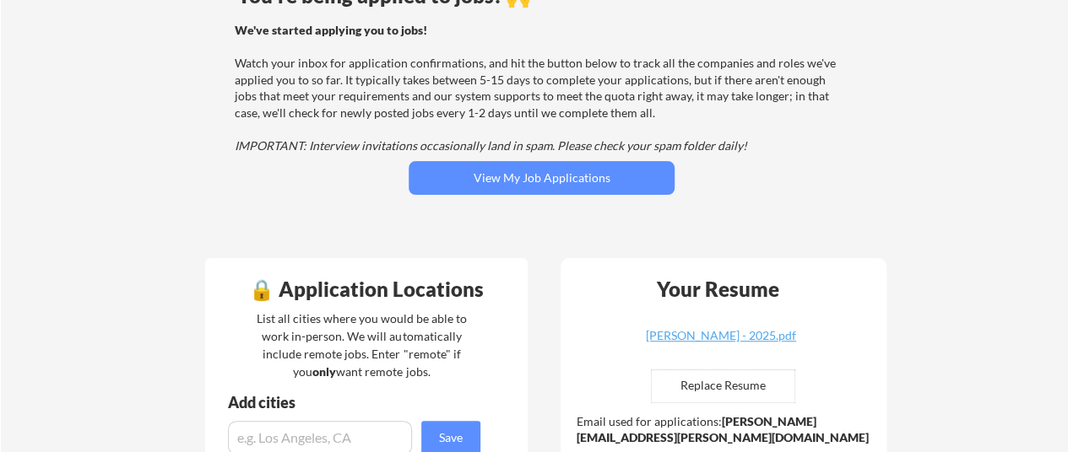
scroll to position [154, 0]
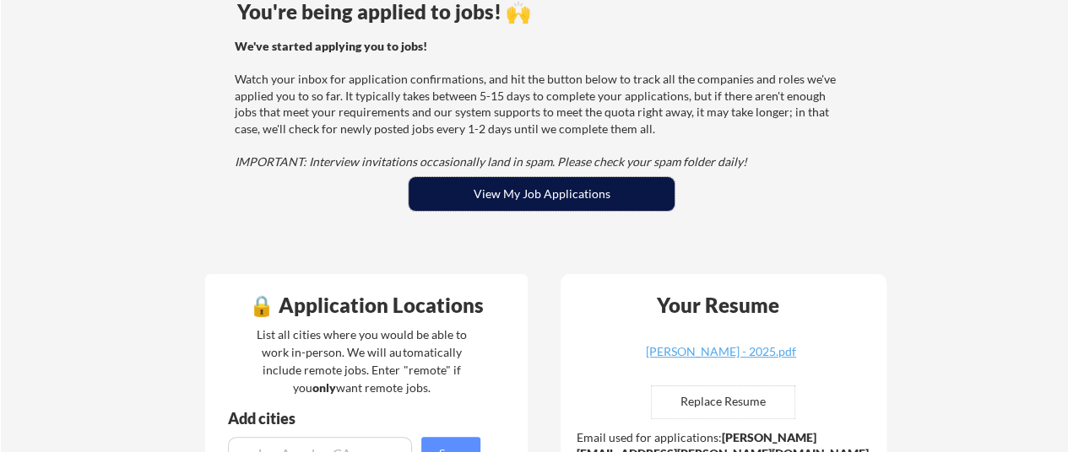
click at [522, 182] on button "View My Job Applications" at bounding box center [541, 194] width 266 height 34
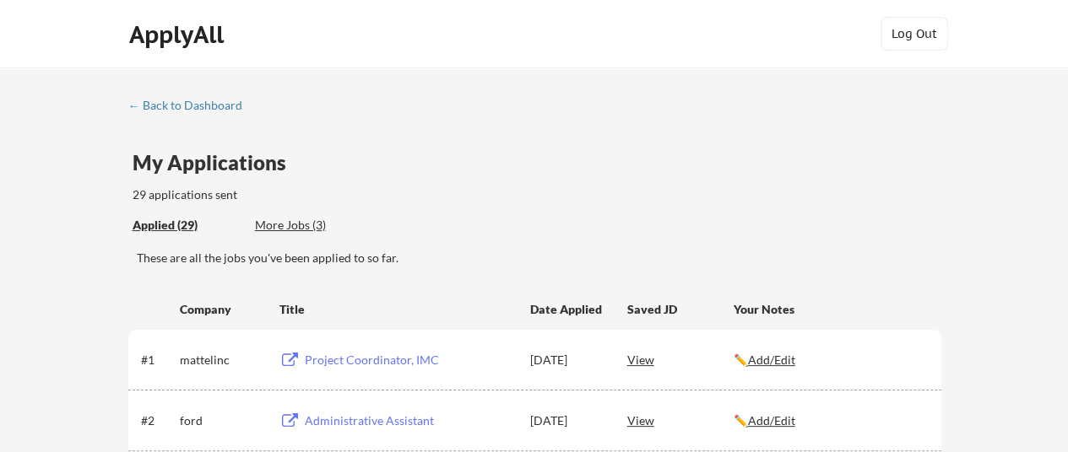
click at [290, 220] on div "More Jobs (3)" at bounding box center [317, 225] width 124 height 17
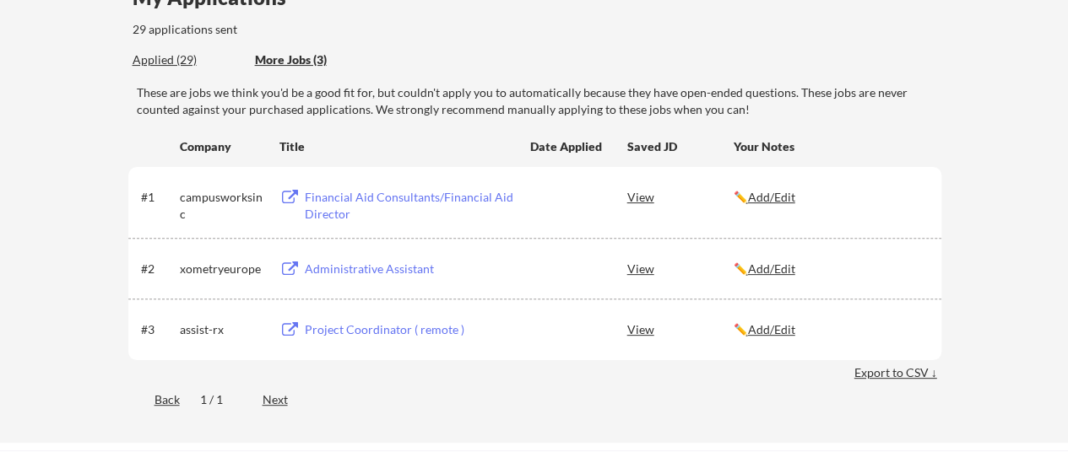
scroll to position [169, 0]
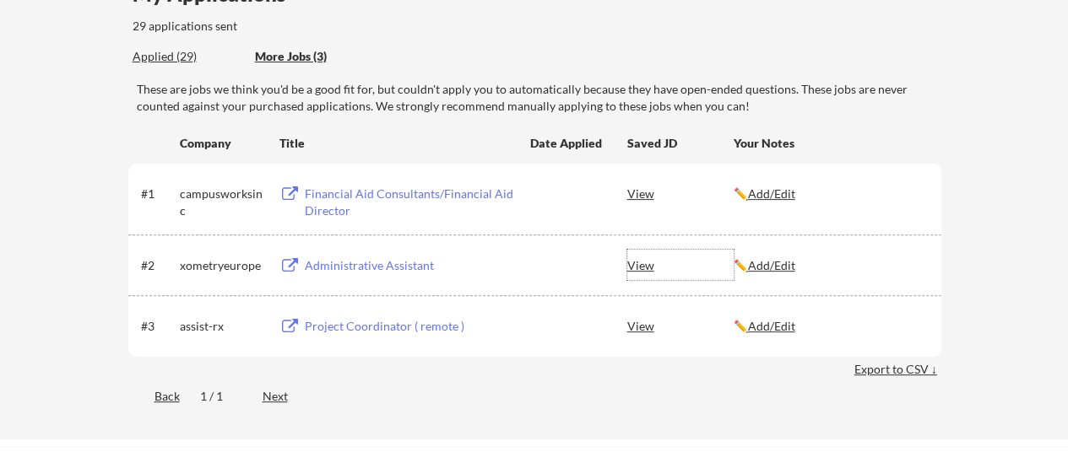
click at [641, 262] on div "View" at bounding box center [680, 265] width 106 height 30
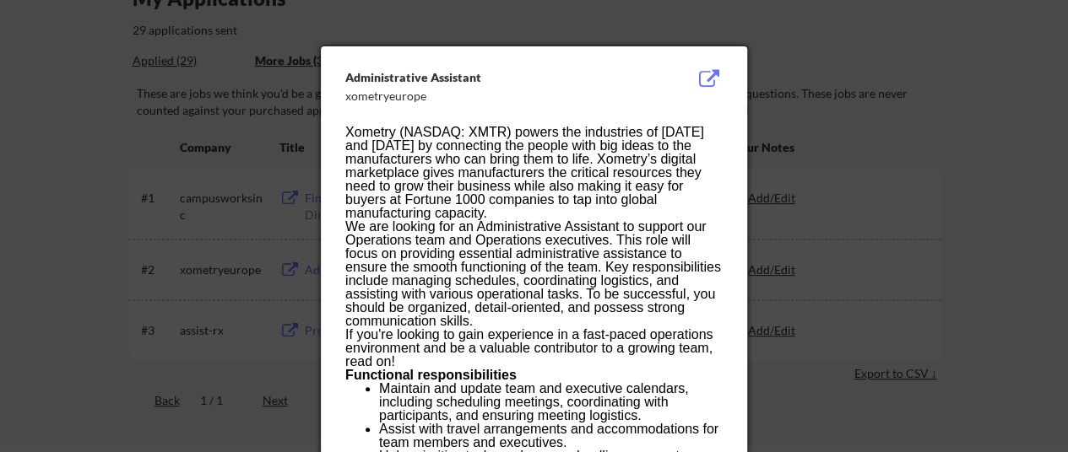
scroll to position [163, 0]
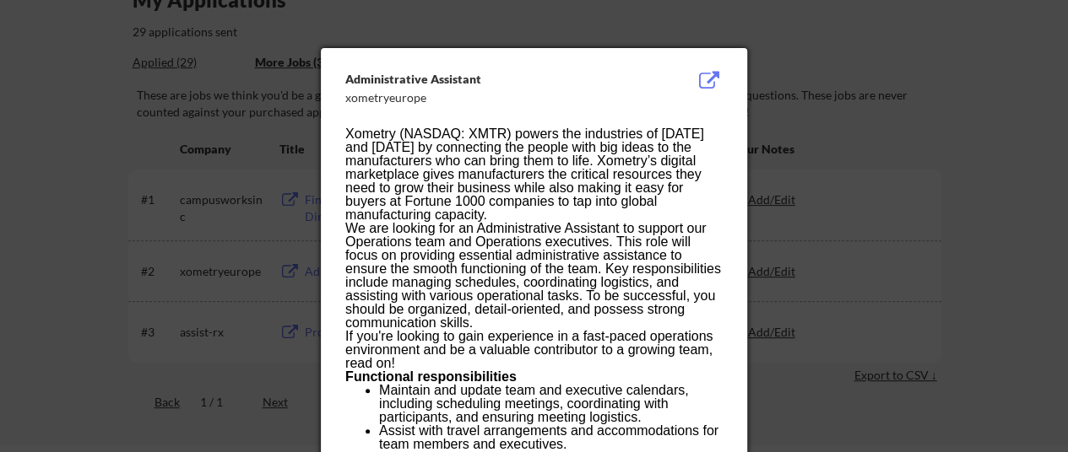
drag, startPoint x: 714, startPoint y: 84, endPoint x: 706, endPoint y: 70, distance: 16.6
click at [704, 79] on button at bounding box center [708, 81] width 26 height 20
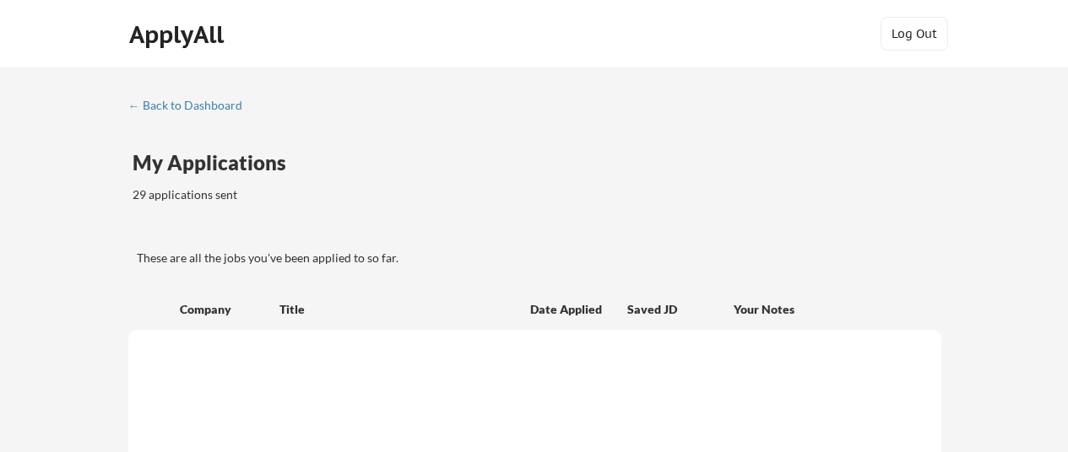
scroll to position [163, 0]
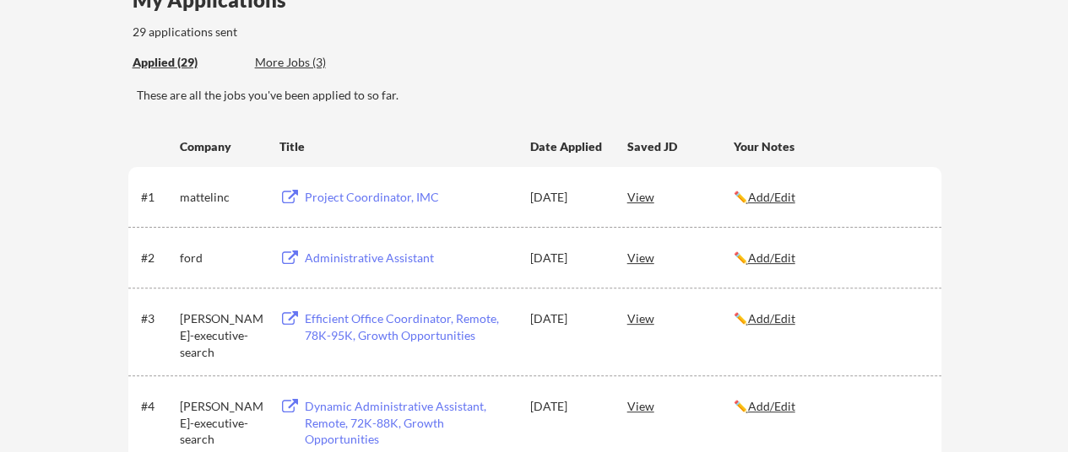
click at [275, 67] on div "More Jobs (3)" at bounding box center [317, 62] width 124 height 17
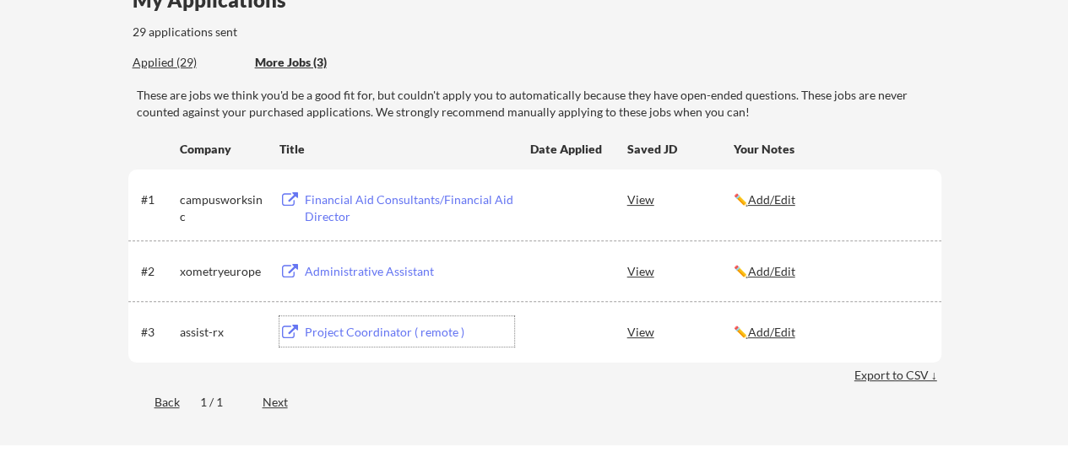
drag, startPoint x: 370, startPoint y: 331, endPoint x: 457, endPoint y: 338, distance: 87.2
click at [457, 338] on div "Project Coordinator ( remote )" at bounding box center [409, 332] width 209 height 17
